Goal: Information Seeking & Learning: Find contact information

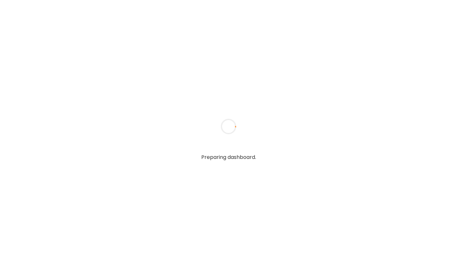
type input "**********"
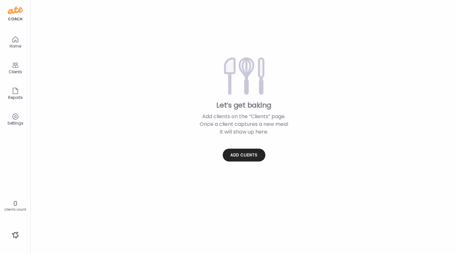
click at [21, 66] on div "Clients" at bounding box center [16, 68] width 26 height 26
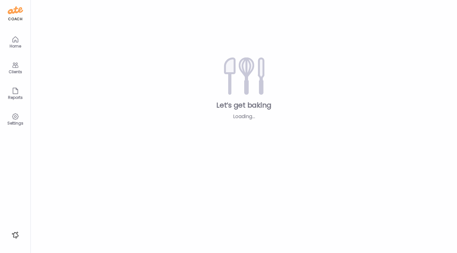
type input "**********"
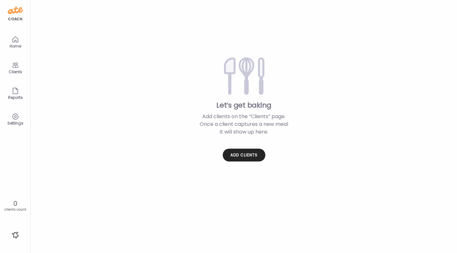
click at [19, 118] on div "Settings" at bounding box center [16, 119] width 26 height 26
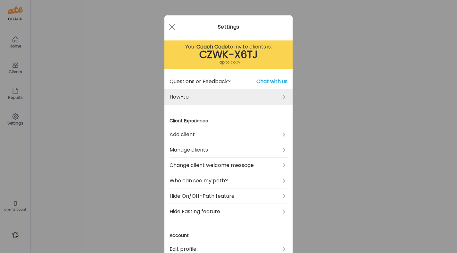
click at [229, 99] on link "How-to" at bounding box center [229, 96] width 118 height 15
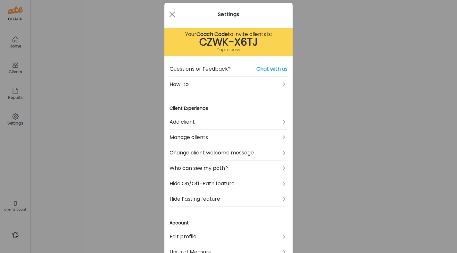
scroll to position [16, 0]
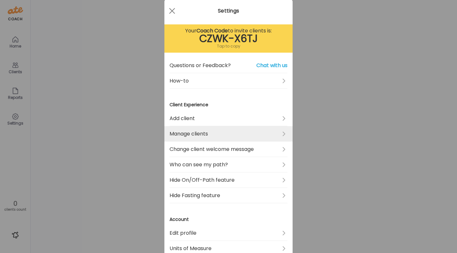
click at [211, 133] on link "Manage clients" at bounding box center [229, 133] width 118 height 15
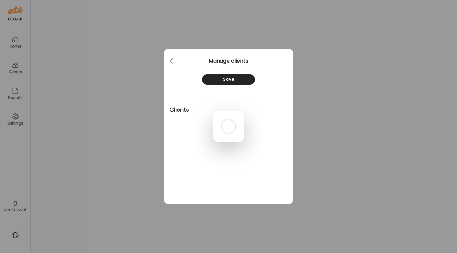
scroll to position [0, 0]
click at [227, 111] on div at bounding box center [228, 126] width 31 height 31
click at [213, 111] on div at bounding box center [228, 126] width 31 height 31
click at [235, 111] on div at bounding box center [228, 126] width 31 height 31
click at [213, 142] on div at bounding box center [228, 126] width 31 height 31
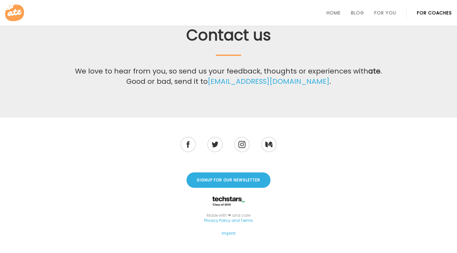
scroll to position [274, 0]
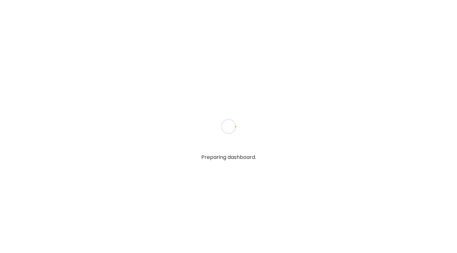
type input "**********"
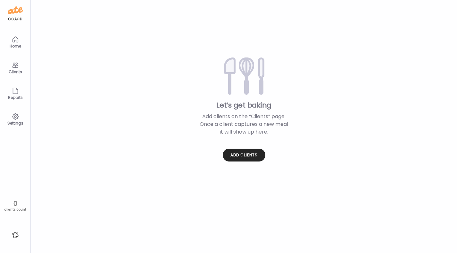
click at [14, 121] on div "Settings" at bounding box center [15, 123] width 23 height 4
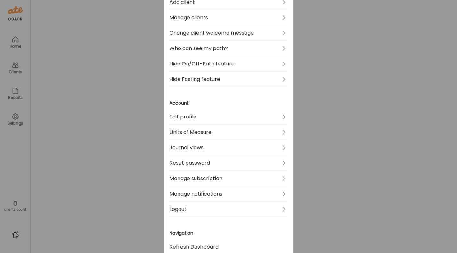
scroll to position [132, 0]
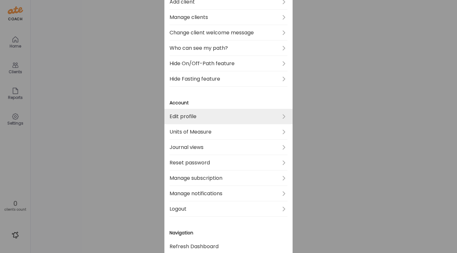
click at [206, 115] on link "Edit profile" at bounding box center [229, 116] width 118 height 15
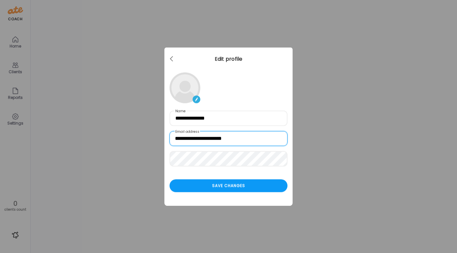
click at [268, 136] on input "**********" at bounding box center [229, 138] width 118 height 15
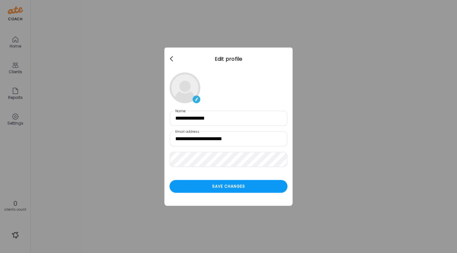
click at [170, 54] on div at bounding box center [172, 59] width 13 height 13
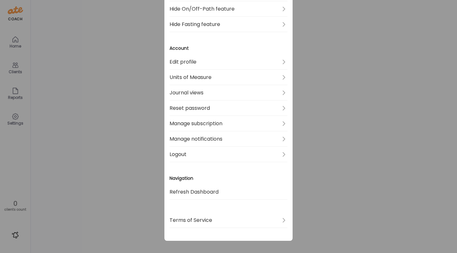
scroll to position [190, 0]
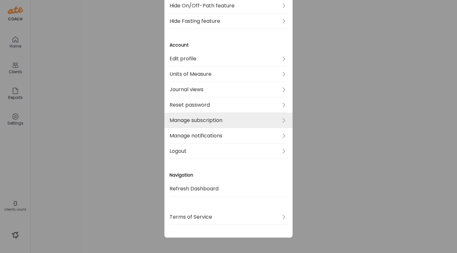
click at [211, 121] on link "Manage subscription" at bounding box center [229, 120] width 118 height 15
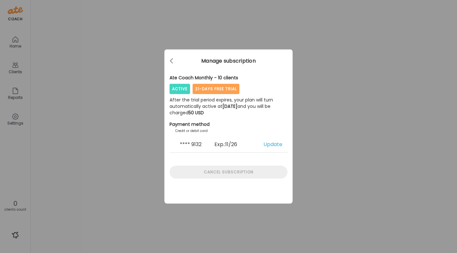
scroll to position [0, 0]
click at [173, 62] on div at bounding box center [172, 61] width 13 height 13
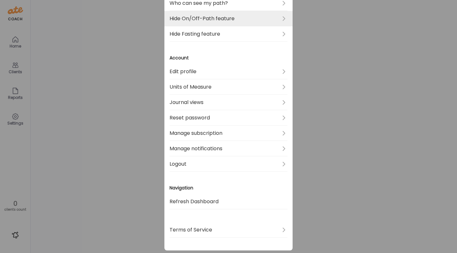
scroll to position [190, 0]
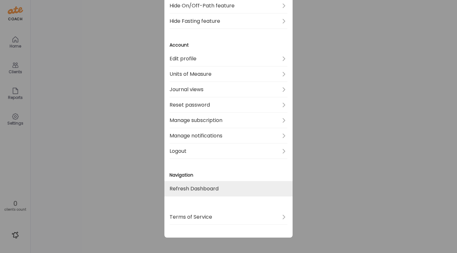
click at [209, 190] on link "Refresh Dashboard" at bounding box center [229, 188] width 118 height 15
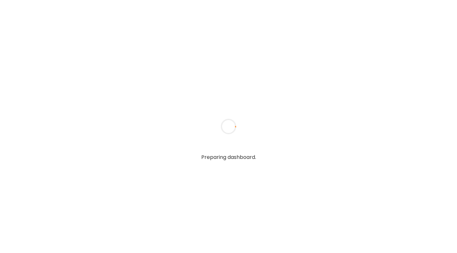
type input "**********"
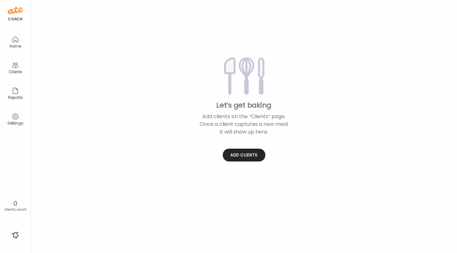
click at [17, 68] on icon at bounding box center [16, 65] width 8 height 8
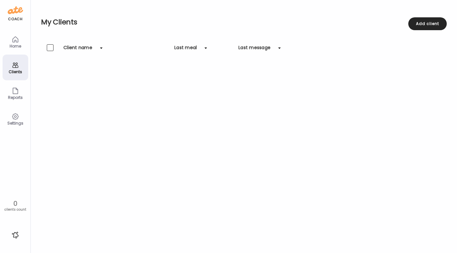
click at [16, 117] on icon at bounding box center [15, 116] width 2 height 2
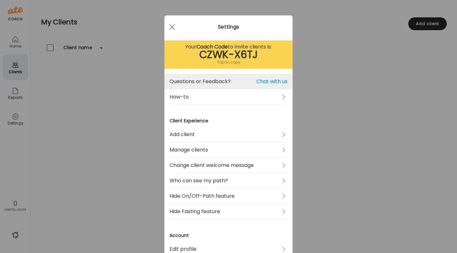
click at [277, 84] on span "Chat with us" at bounding box center [272, 82] width 31 height 8
click at [276, 78] on span "Chat with us" at bounding box center [272, 82] width 31 height 8
click at [274, 80] on span "Chat with us" at bounding box center [272, 82] width 31 height 8
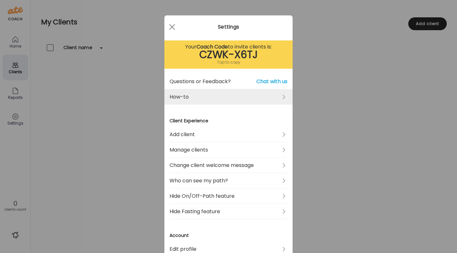
click at [257, 100] on link "How-to" at bounding box center [229, 96] width 118 height 15
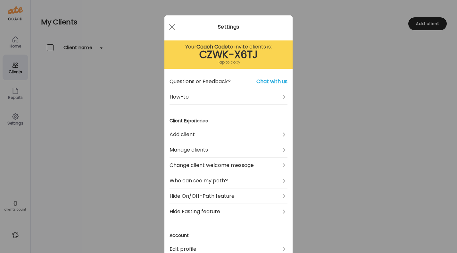
click at [132, 198] on div "Ate Coach Dashboard Wahoo! It’s official Take a moment to set up your Coach Pro…" at bounding box center [228, 126] width 457 height 253
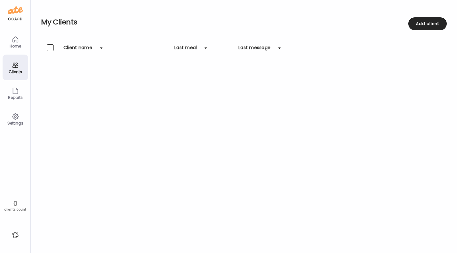
click at [21, 42] on div "Home" at bounding box center [16, 42] width 26 height 26
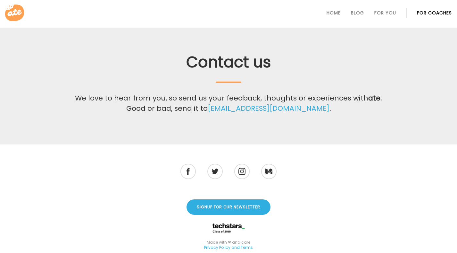
scroll to position [228, 0]
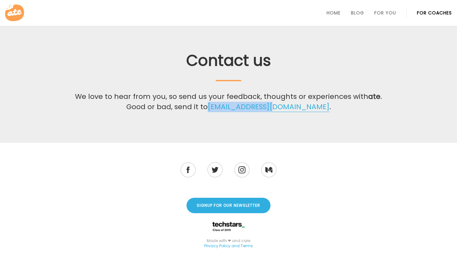
drag, startPoint x: 302, startPoint y: 108, endPoint x: 236, endPoint y: 108, distance: 65.7
click at [236, 108] on p "We love to hear from you, so send us your feedback, thoughts or experiences wit…" at bounding box center [228, 101] width 313 height 21
copy link "[EMAIL_ADDRESS][DOMAIN_NAME]"
